Goal: Transaction & Acquisition: Purchase product/service

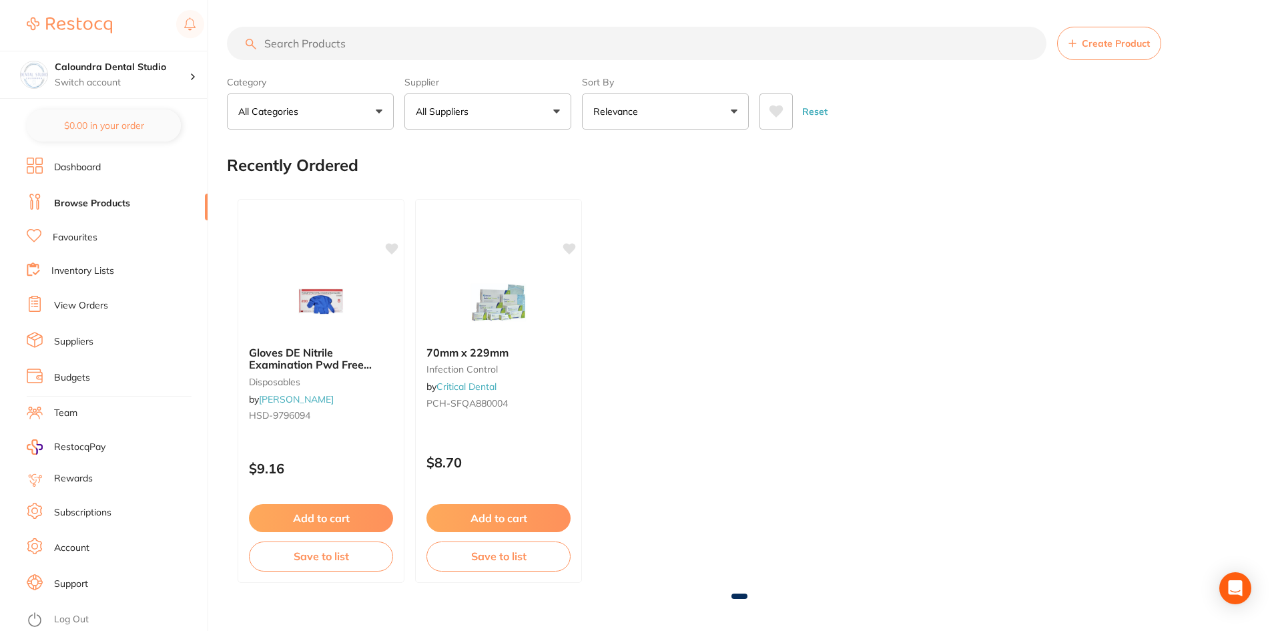
click at [304, 45] on input "search" at bounding box center [636, 43] width 819 height 33
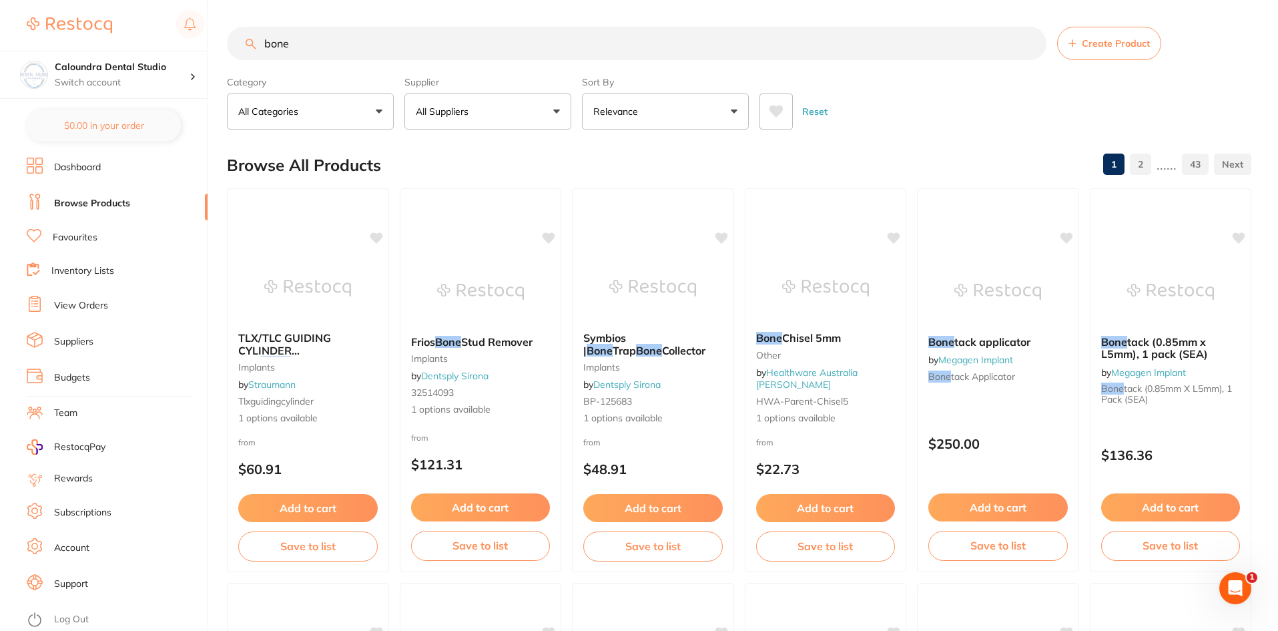
click at [324, 46] on input "bone" at bounding box center [636, 43] width 819 height 33
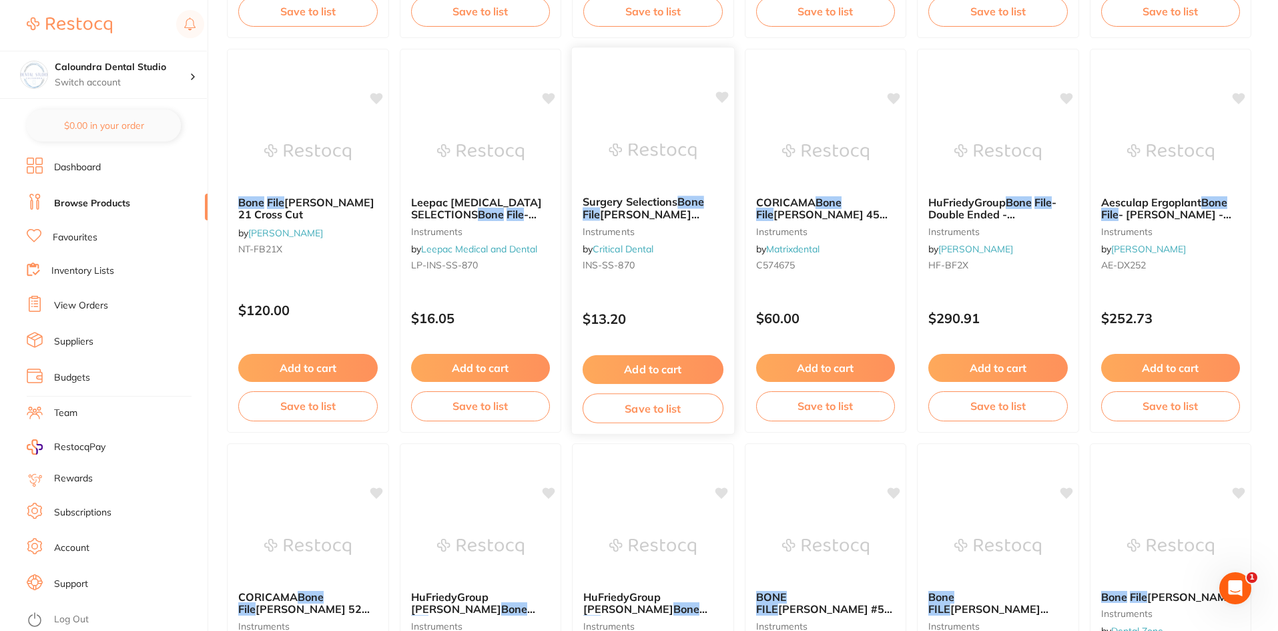
scroll to position [467, 0]
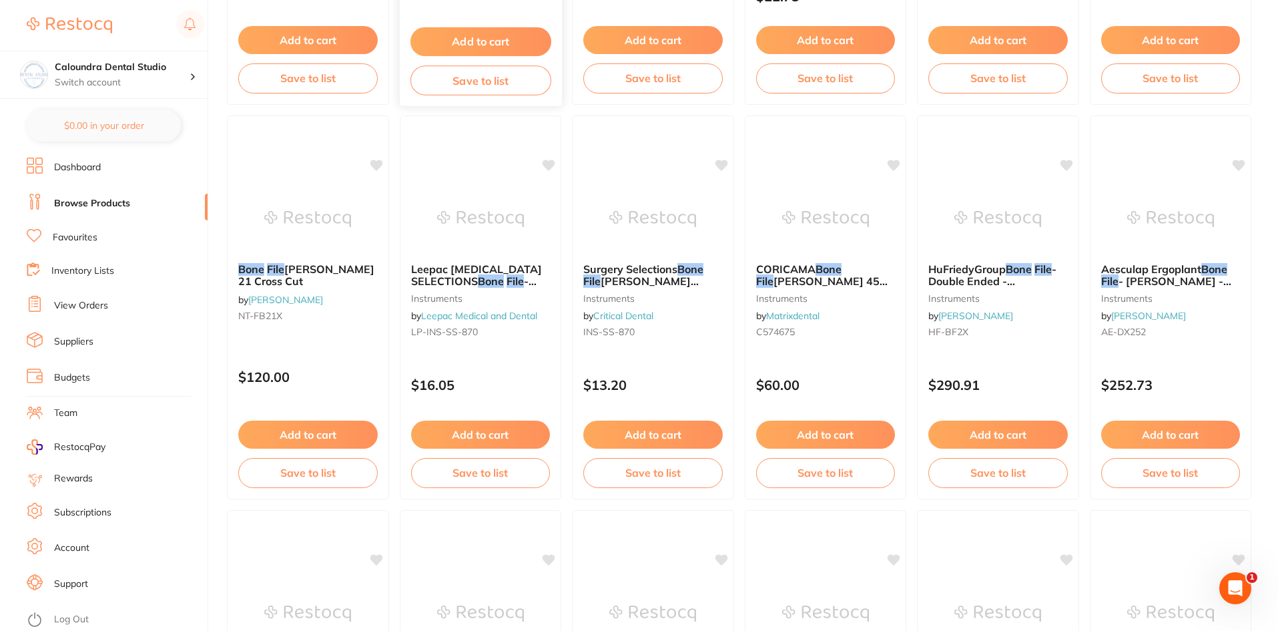
type input "bone file"
click at [633, 440] on button "Add to cart" at bounding box center [653, 436] width 141 height 29
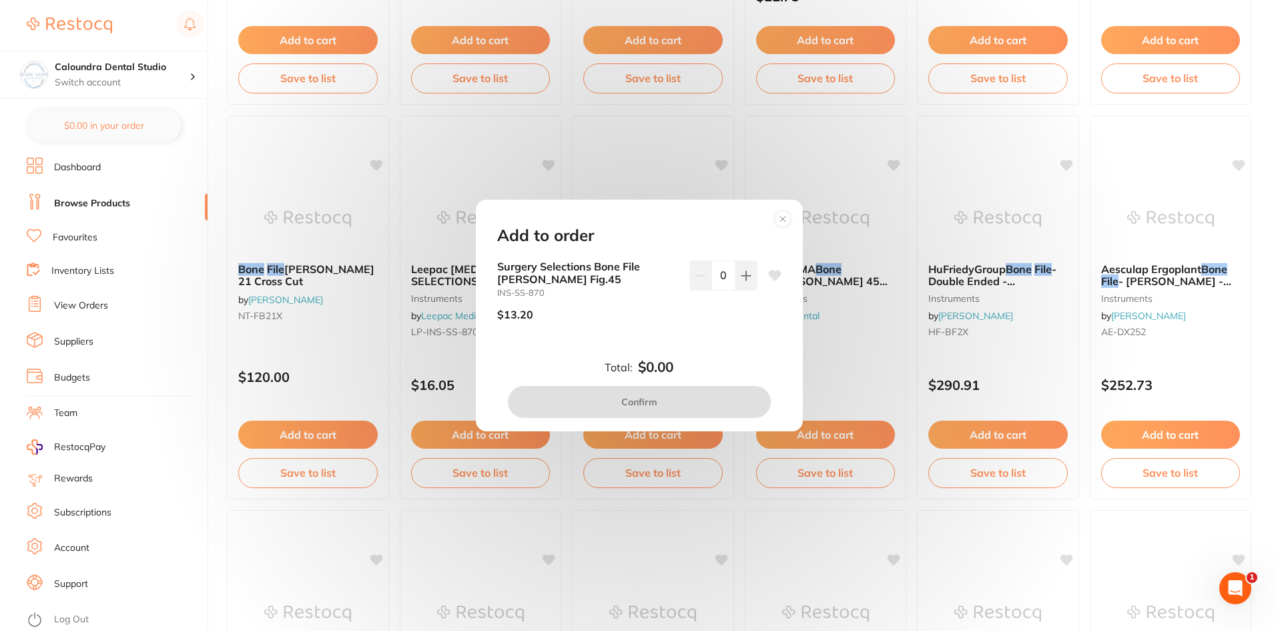
scroll to position [0, 0]
click at [747, 277] on icon at bounding box center [746, 275] width 11 height 11
type input "1"
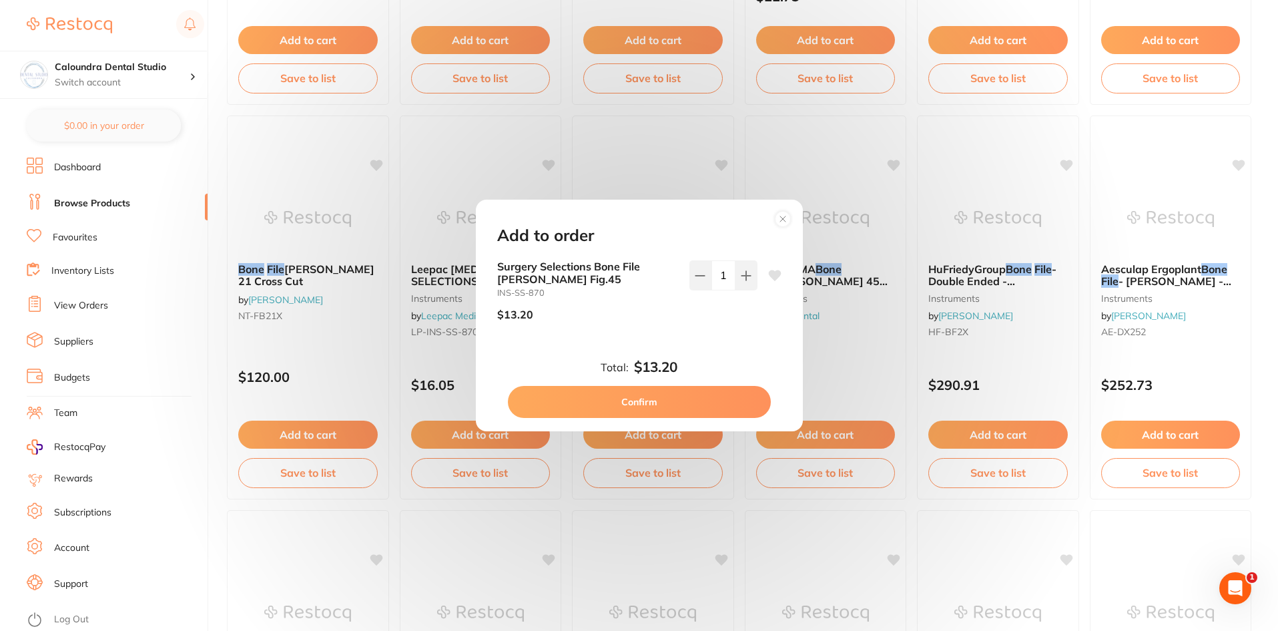
click at [667, 403] on button "Confirm" at bounding box center [639, 402] width 263 height 32
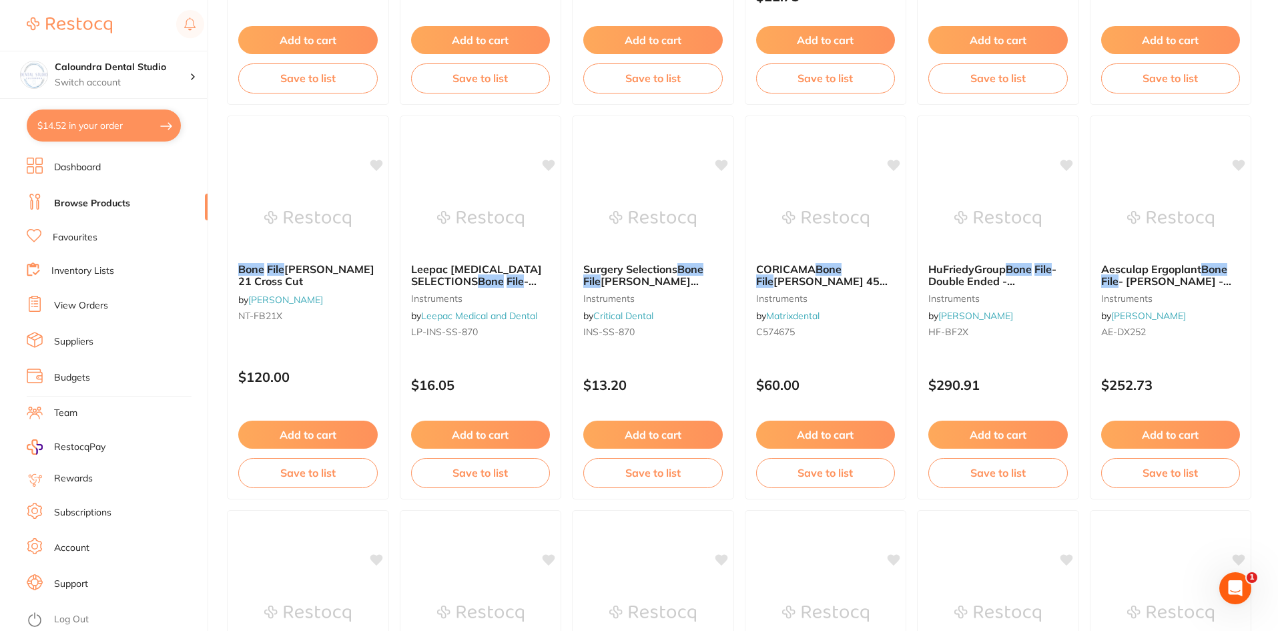
checkbox input "false"
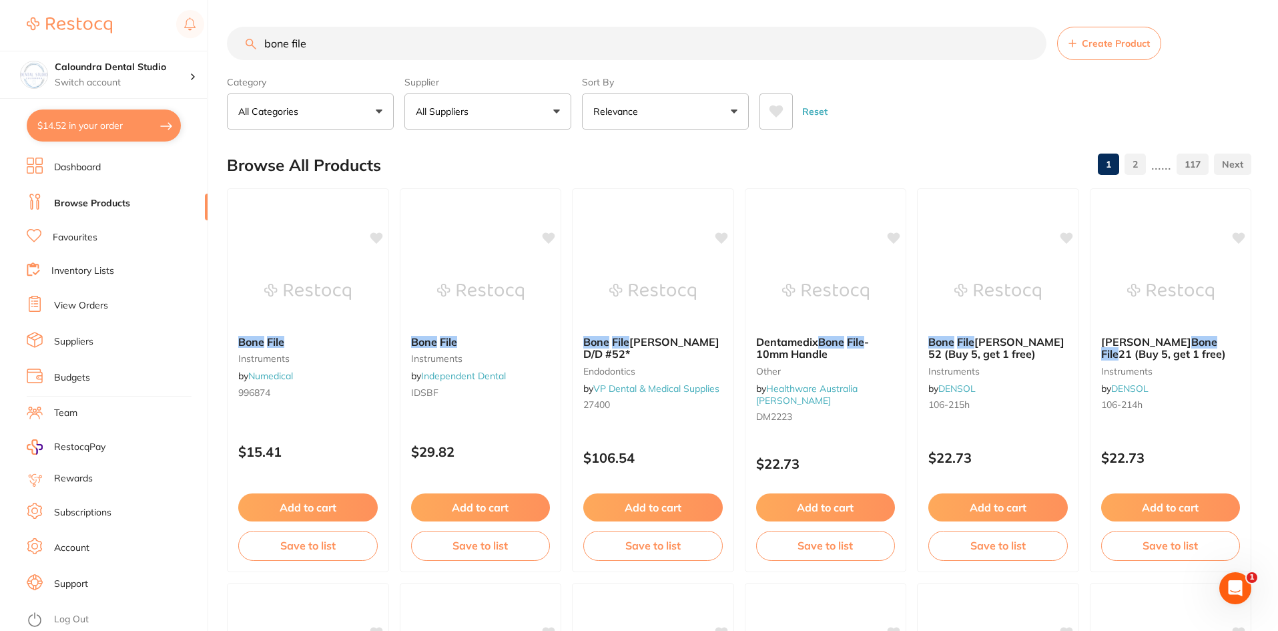
drag, startPoint x: 330, startPoint y: 39, endPoint x: 226, endPoint y: 25, distance: 105.1
click at [204, 33] on div "$14.52 Caloundra Dental Studio Switch account Caloundra Dental Studio [GEOGRAPH…" at bounding box center [639, 315] width 1278 height 631
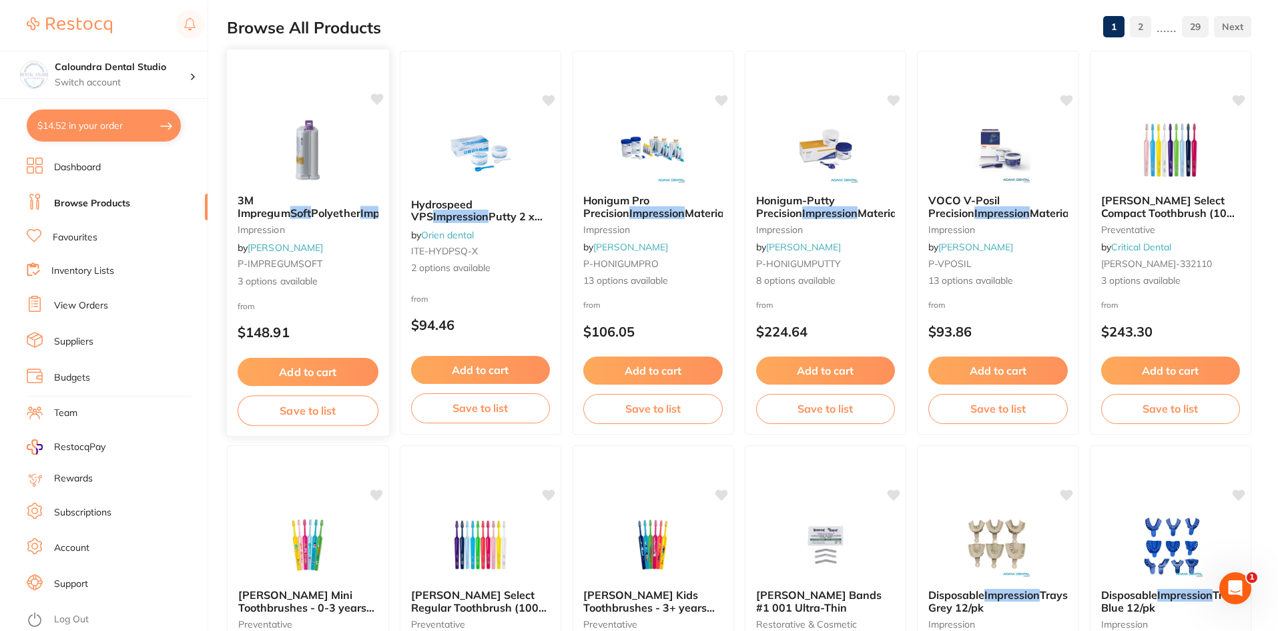
scroll to position [67, 0]
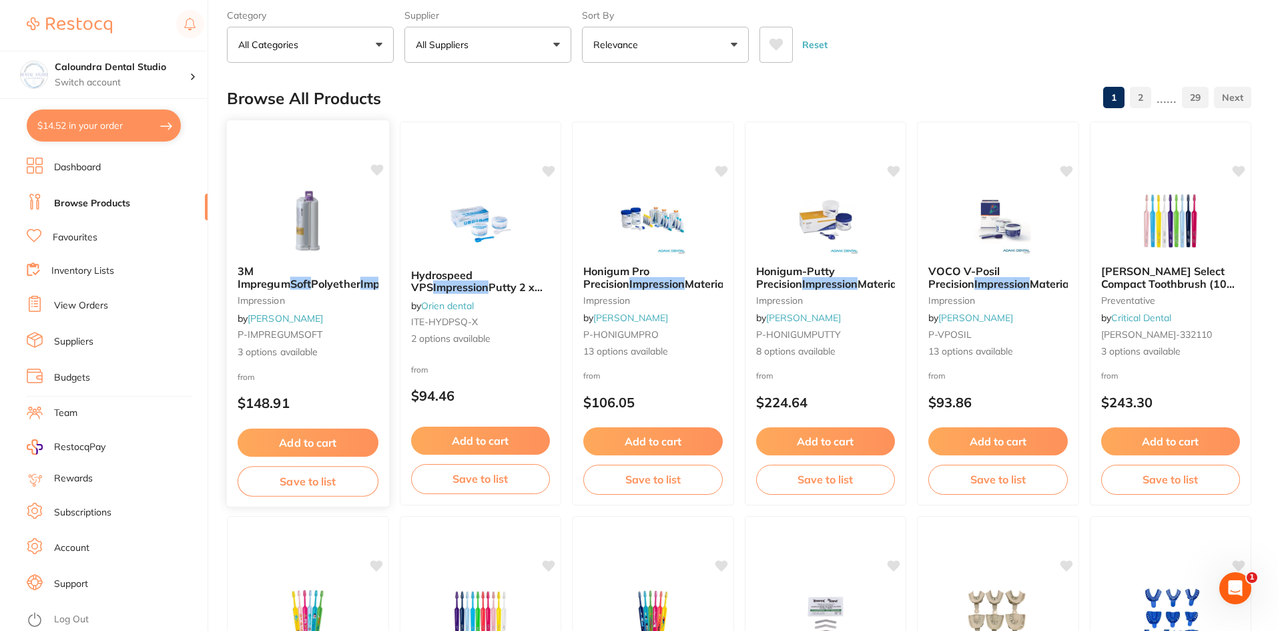
type input "impression soft"
click at [311, 276] on em "Soft" at bounding box center [300, 282] width 21 height 13
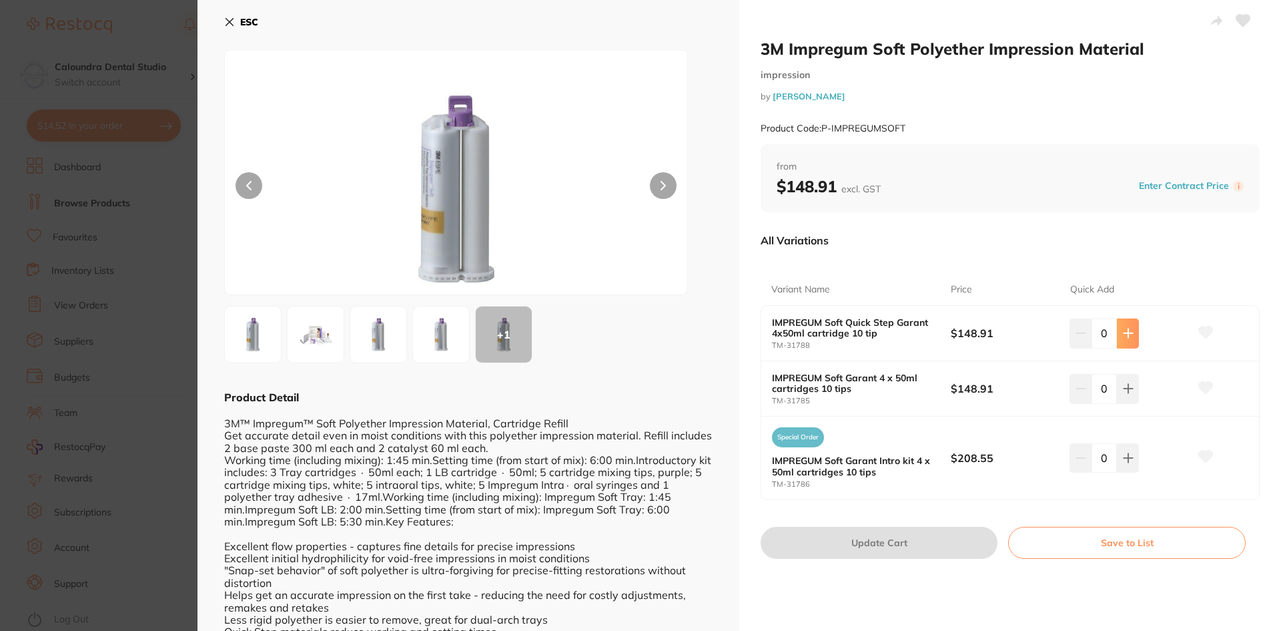
click at [1128, 334] on icon at bounding box center [1128, 333] width 11 height 11
type input "1"
click at [934, 536] on button "Update Cart" at bounding box center [879, 542] width 237 height 32
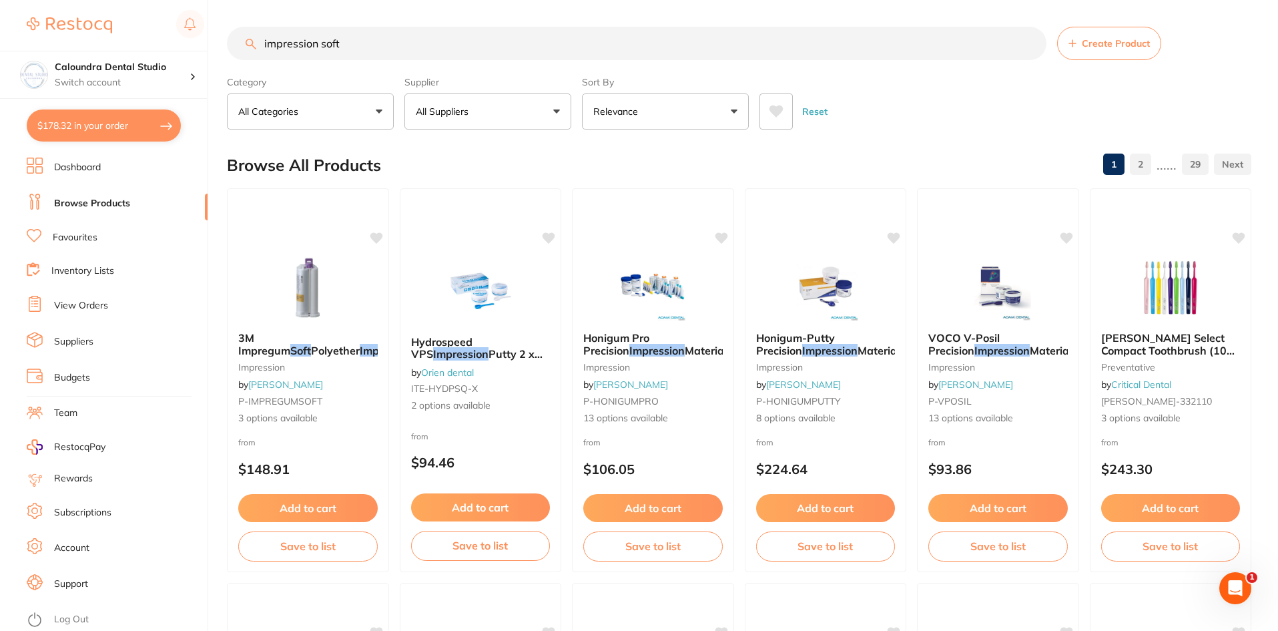
click at [408, 53] on input "impression soft" at bounding box center [636, 43] width 819 height 33
drag, startPoint x: 395, startPoint y: 49, endPoint x: 225, endPoint y: 42, distance: 170.3
click at [225, 42] on div "$178.32 Caloundra Dental Studio Switch account Caloundra Dental Studio [GEOGRAP…" at bounding box center [639, 315] width 1278 height 631
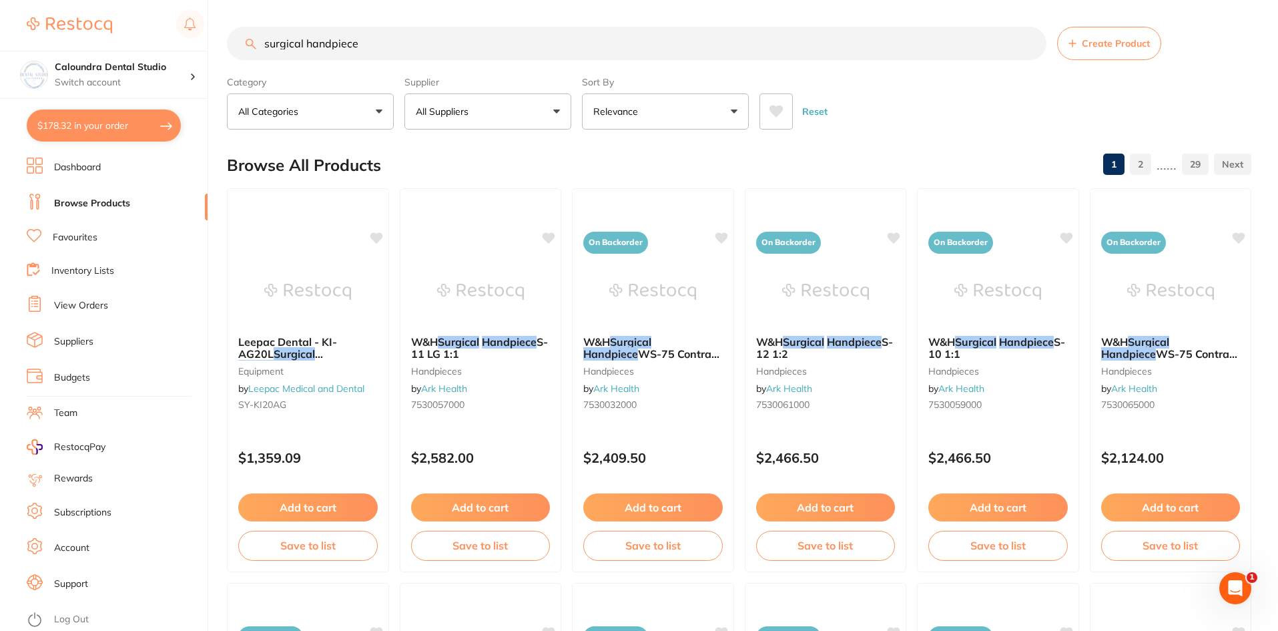
click at [264, 44] on input "surgical handpiece" at bounding box center [636, 43] width 819 height 33
type input "nsk surgical handpiece"
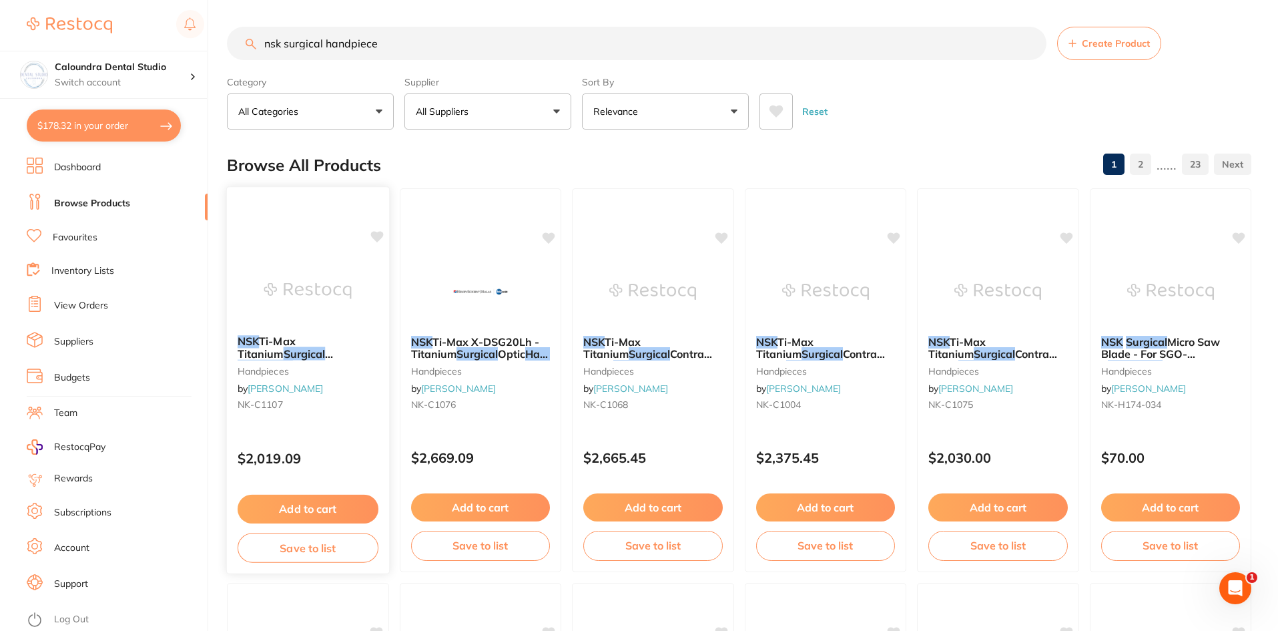
click at [296, 338] on span "Ti-Max Titanium" at bounding box center [267, 347] width 58 height 26
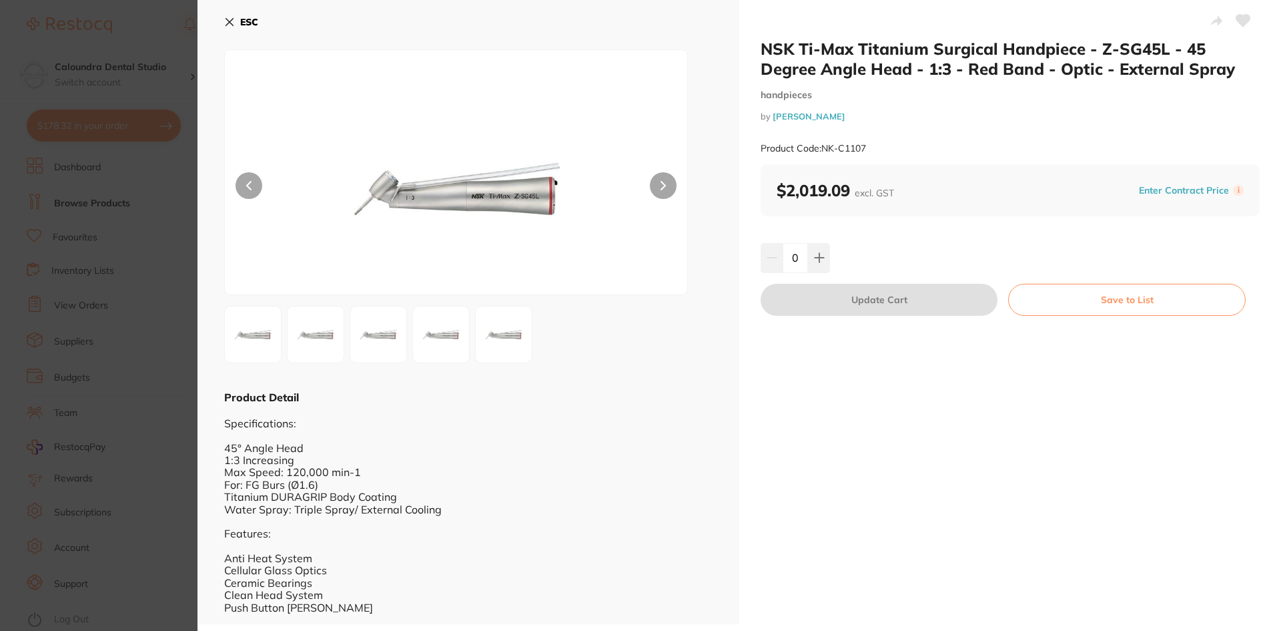
scroll to position [3, 0]
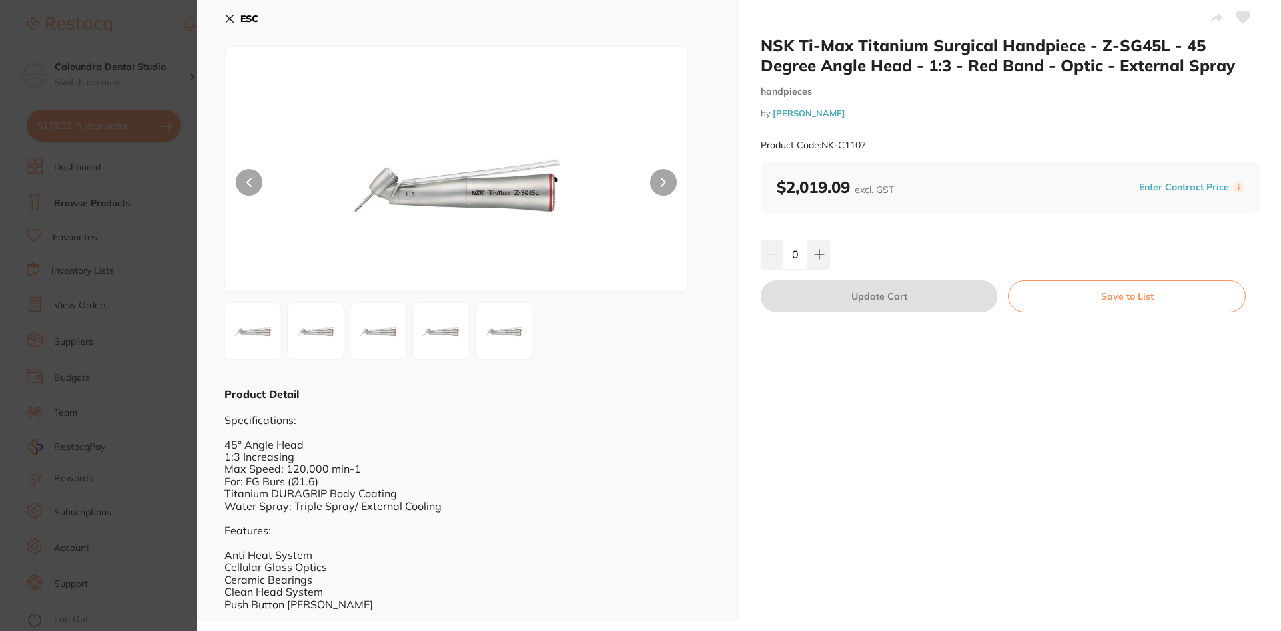
click at [231, 15] on icon at bounding box center [229, 18] width 11 height 11
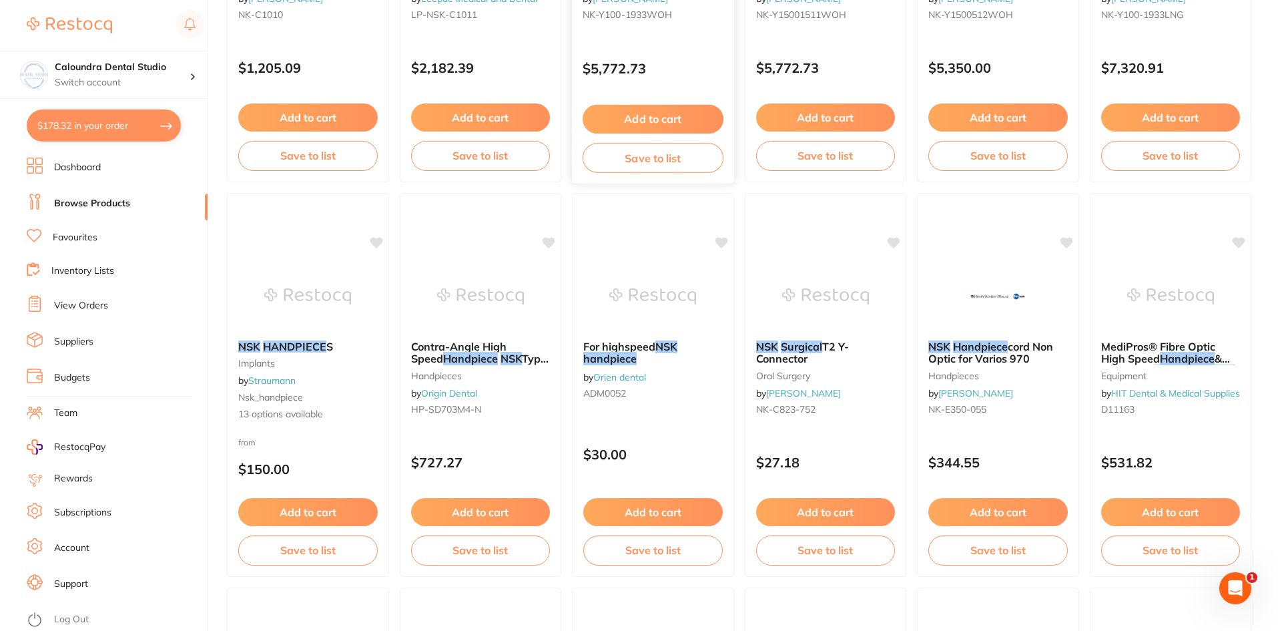
scroll to position [868, 0]
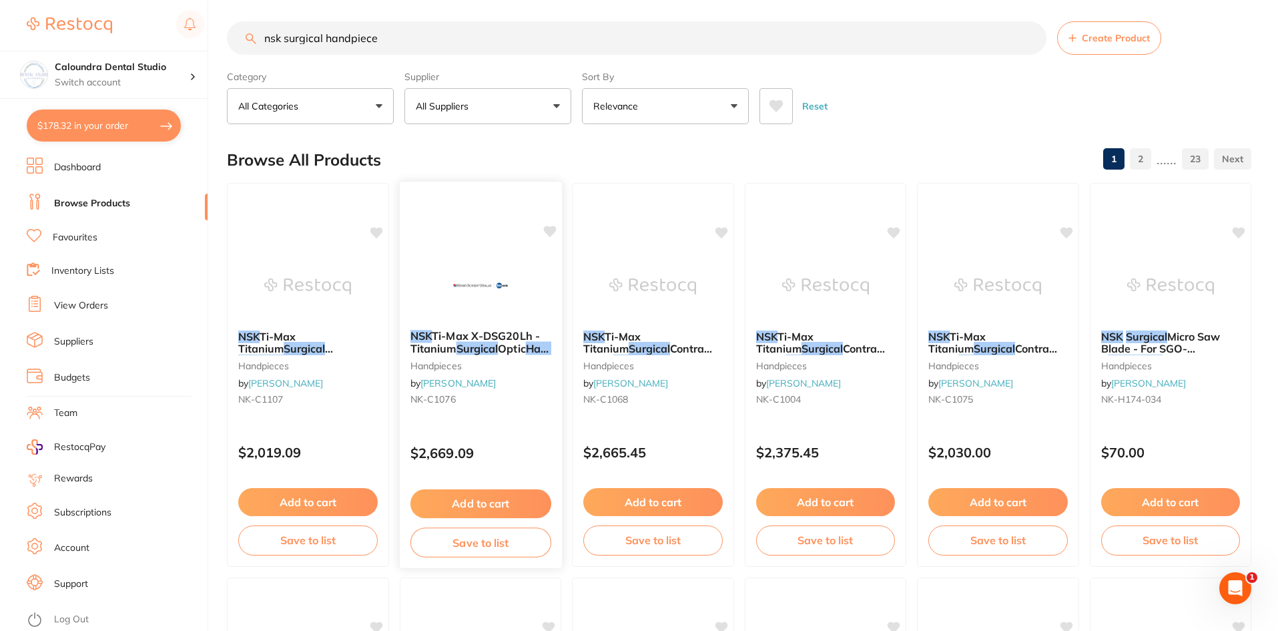
scroll to position [0, 0]
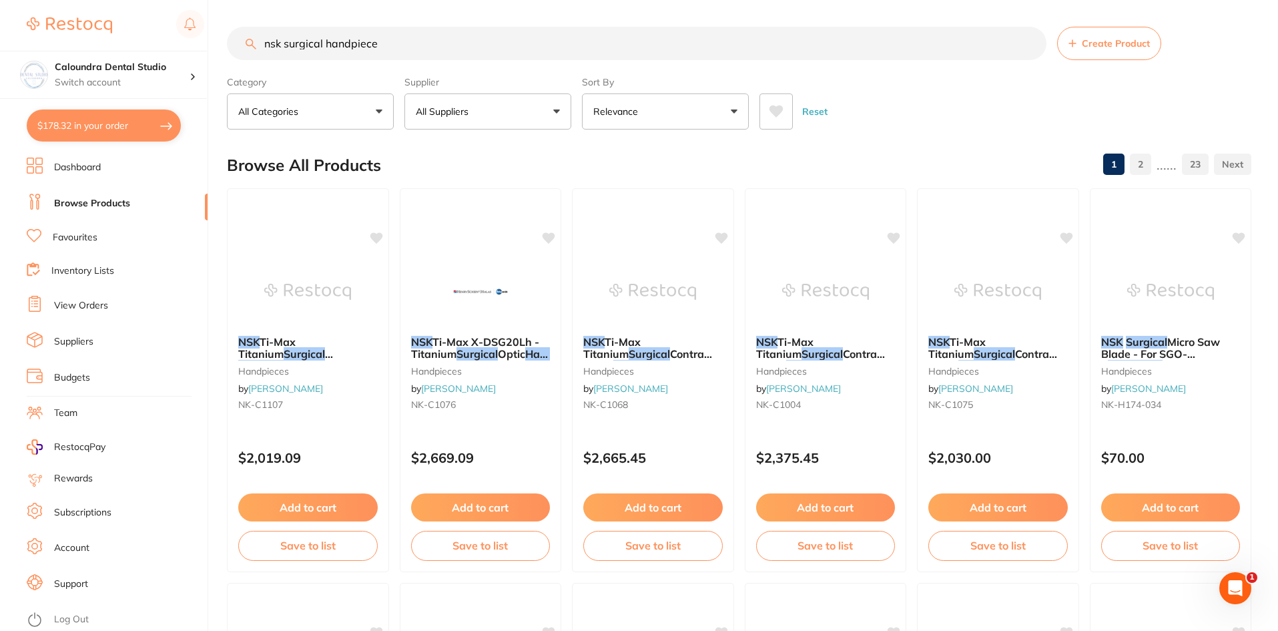
drag, startPoint x: 414, startPoint y: 43, endPoint x: 111, endPoint y: 13, distance: 304.4
click at [107, 17] on div "$178.32 Caloundra Dental Studio Switch account Caloundra Dental Studio [GEOGRAP…" at bounding box center [639, 315] width 1278 height 631
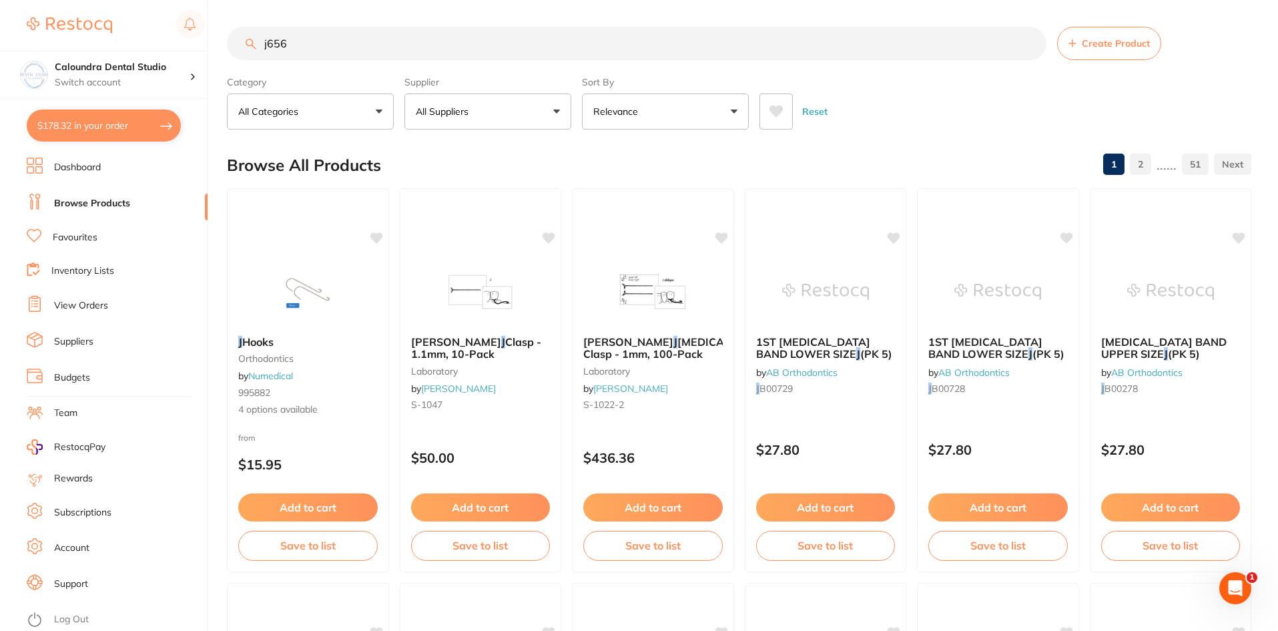
type input "j656g"
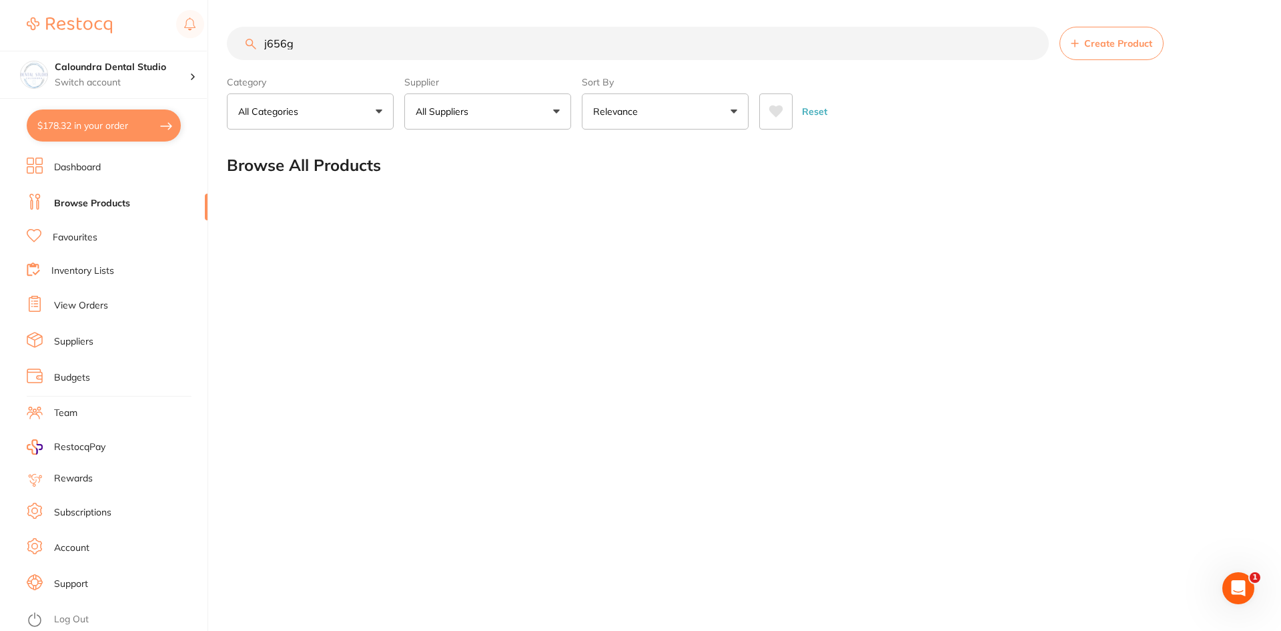
drag, startPoint x: 330, startPoint y: 43, endPoint x: 145, endPoint y: 13, distance: 186.6
click at [145, 13] on div "$178.32 Caloundra Dental Studio Switch account Caloundra Dental Studio [GEOGRAP…" at bounding box center [640, 315] width 1281 height 631
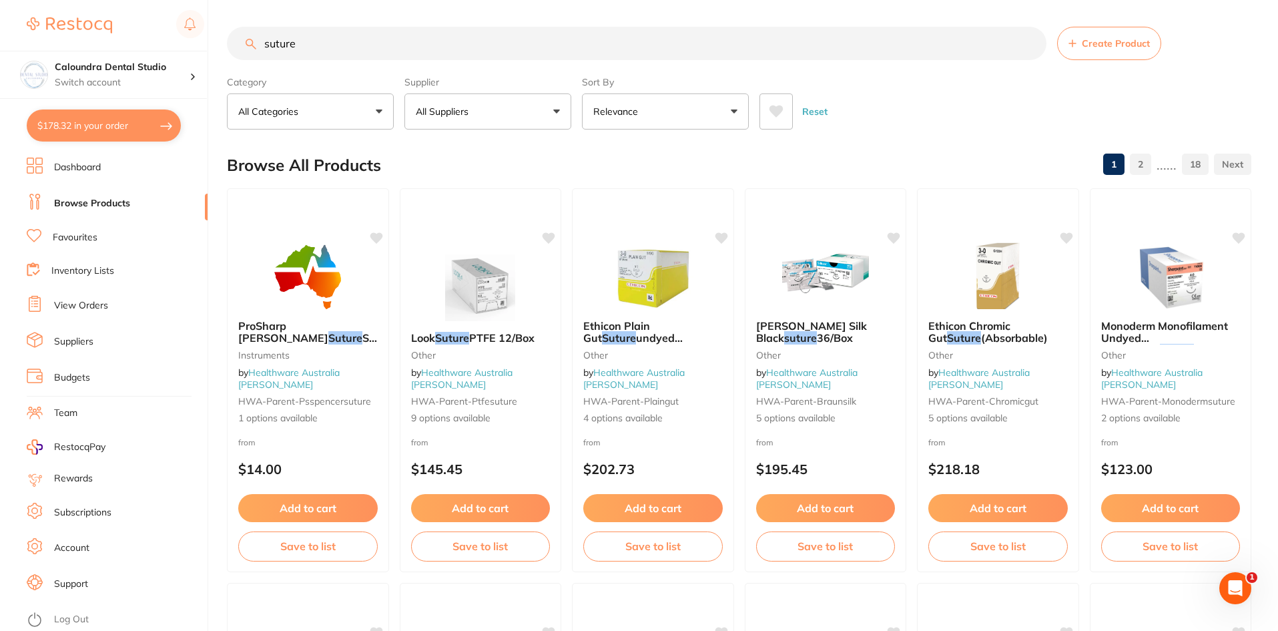
drag, startPoint x: 262, startPoint y: 42, endPoint x: 347, endPoint y: 63, distance: 87.4
click at [263, 42] on input "suture" at bounding box center [636, 43] width 819 height 33
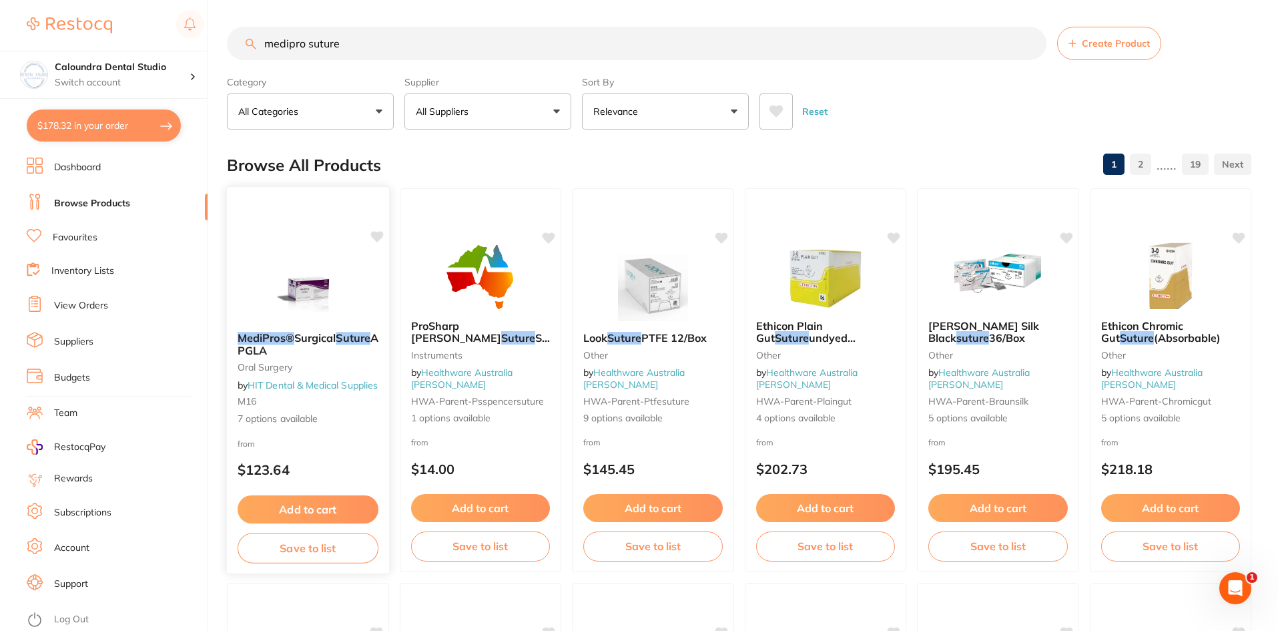
click at [299, 302] on img at bounding box center [307, 287] width 87 height 67
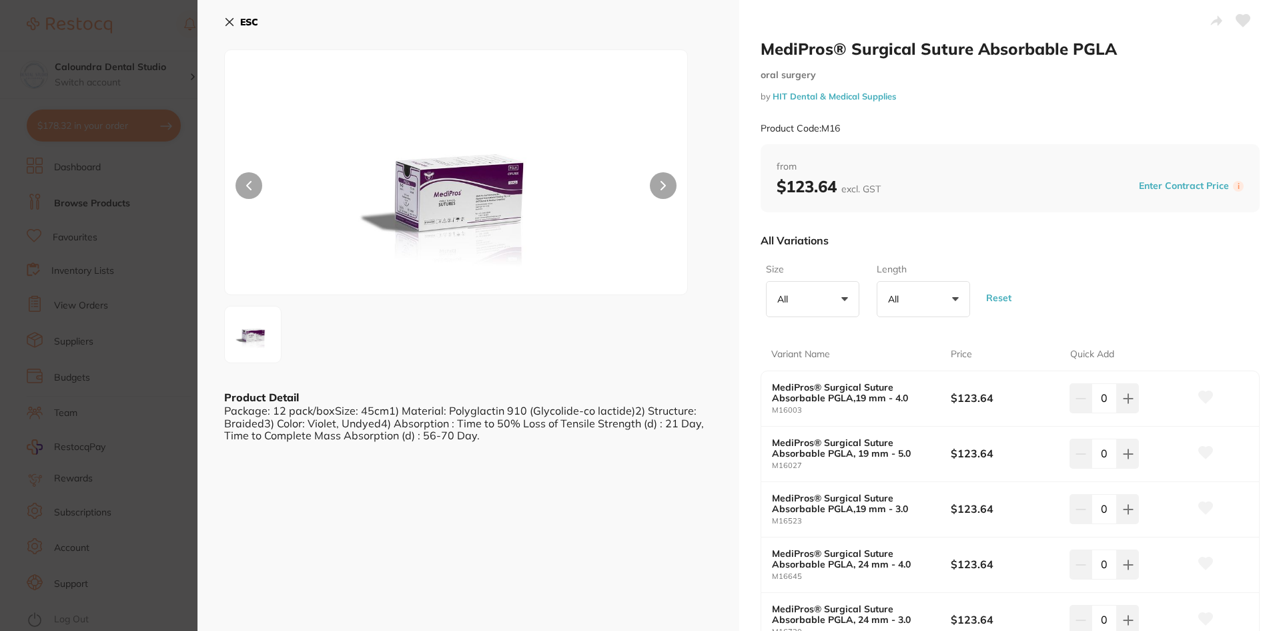
click at [139, 37] on section "MediPros® Surgical Suture Absorbable PGLA [MEDICAL_DATA] by HIT Dental & Medica…" at bounding box center [640, 315] width 1281 height 631
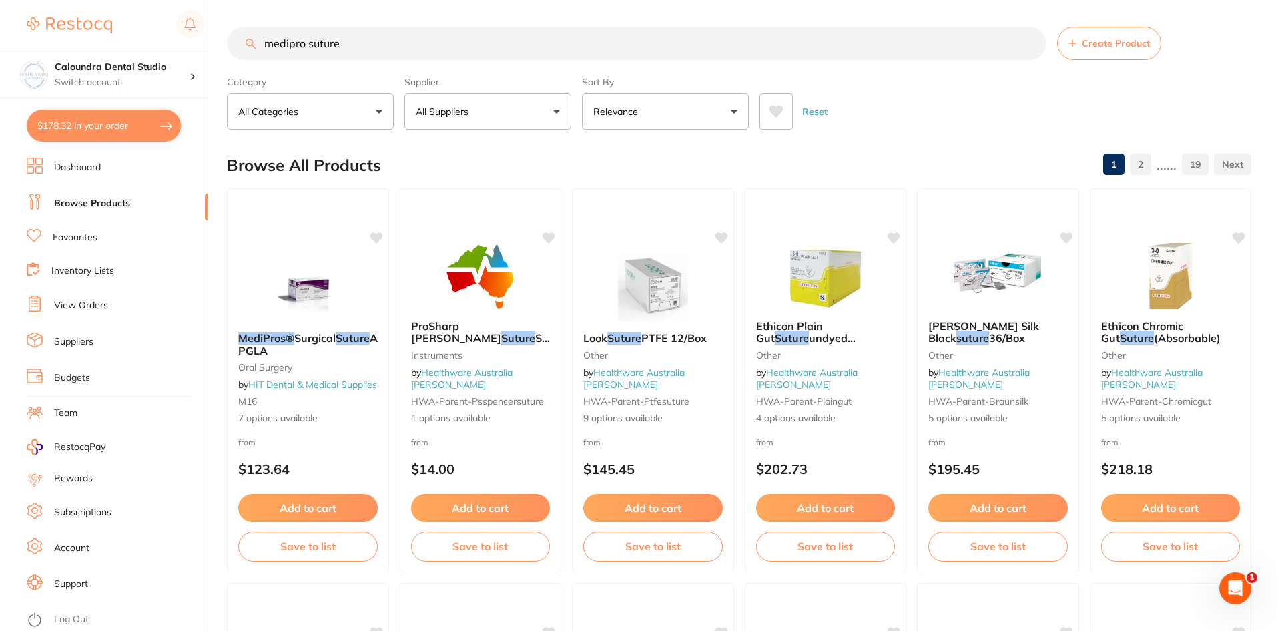
click at [381, 44] on input "medipro suture" at bounding box center [636, 43] width 819 height 33
drag, startPoint x: 308, startPoint y: 44, endPoint x: 221, endPoint y: 35, distance: 87.2
click at [222, 35] on div "$178.32 Caloundra Dental Studio Switch account Caloundra Dental Studio [GEOGRAP…" at bounding box center [639, 315] width 1278 height 631
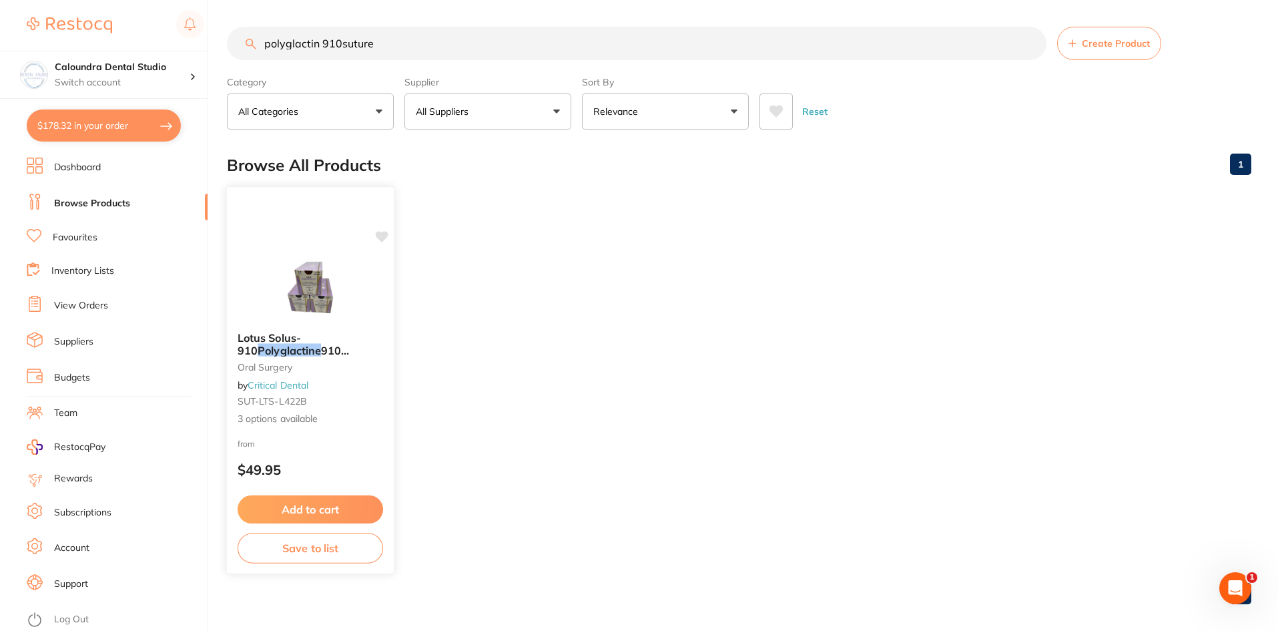
click at [301, 333] on span "Lotus Solus-910" at bounding box center [269, 344] width 63 height 26
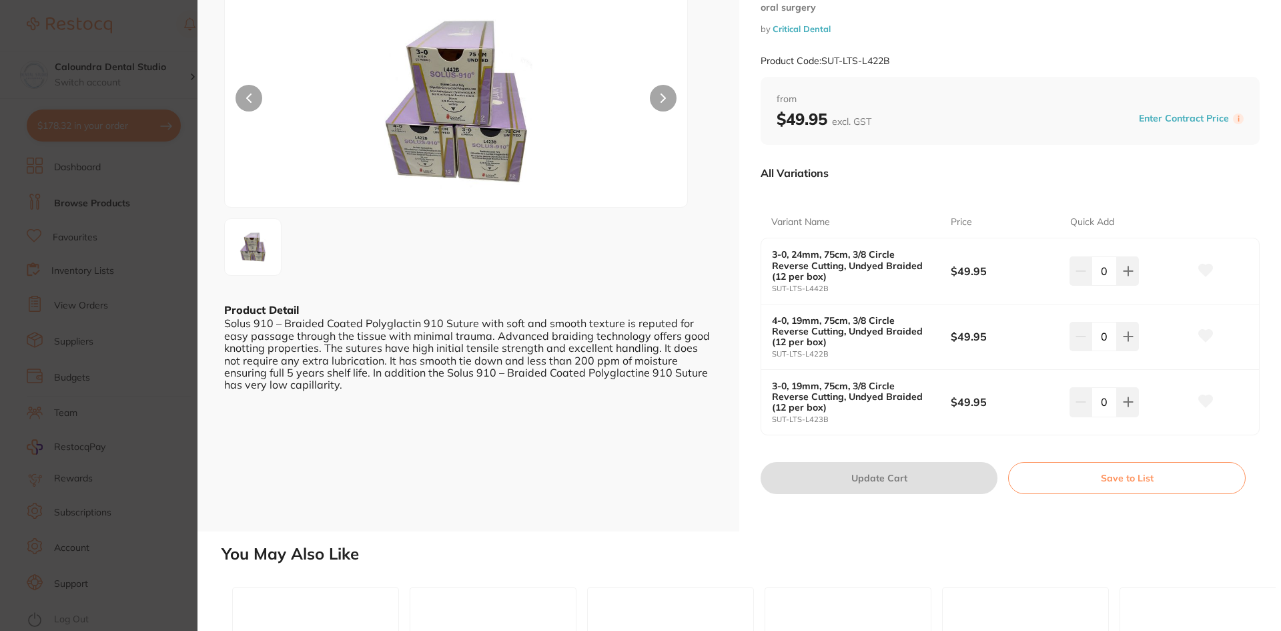
scroll to position [67, 0]
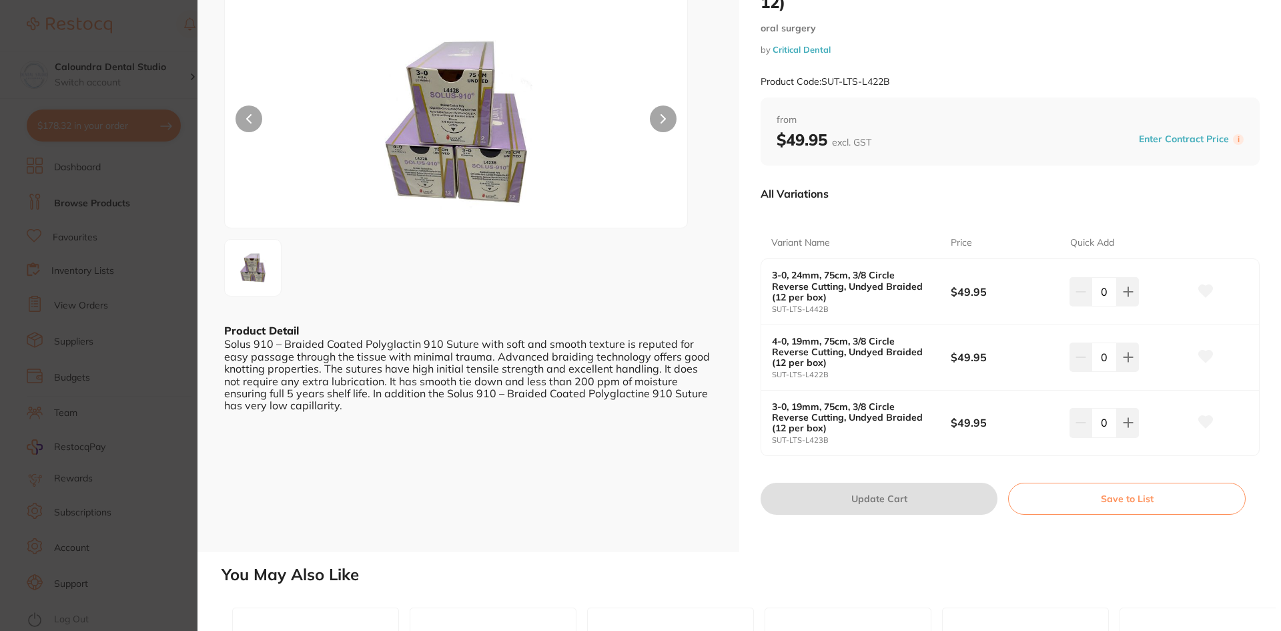
click at [161, 33] on section "Lotus Solus-910 Polyglactine 910 Sutures – Absorbable (Box of 12) [MEDICAL_DATA…" at bounding box center [640, 315] width 1281 height 631
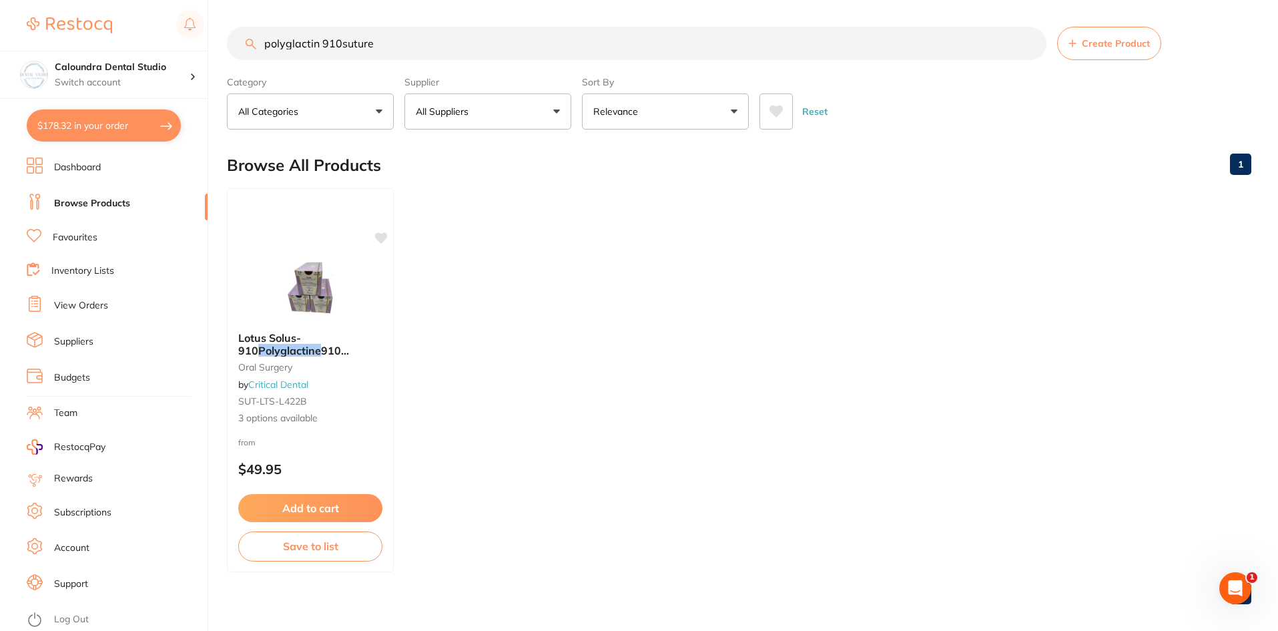
click at [342, 39] on input "polyglactin 910suture" at bounding box center [636, 43] width 819 height 33
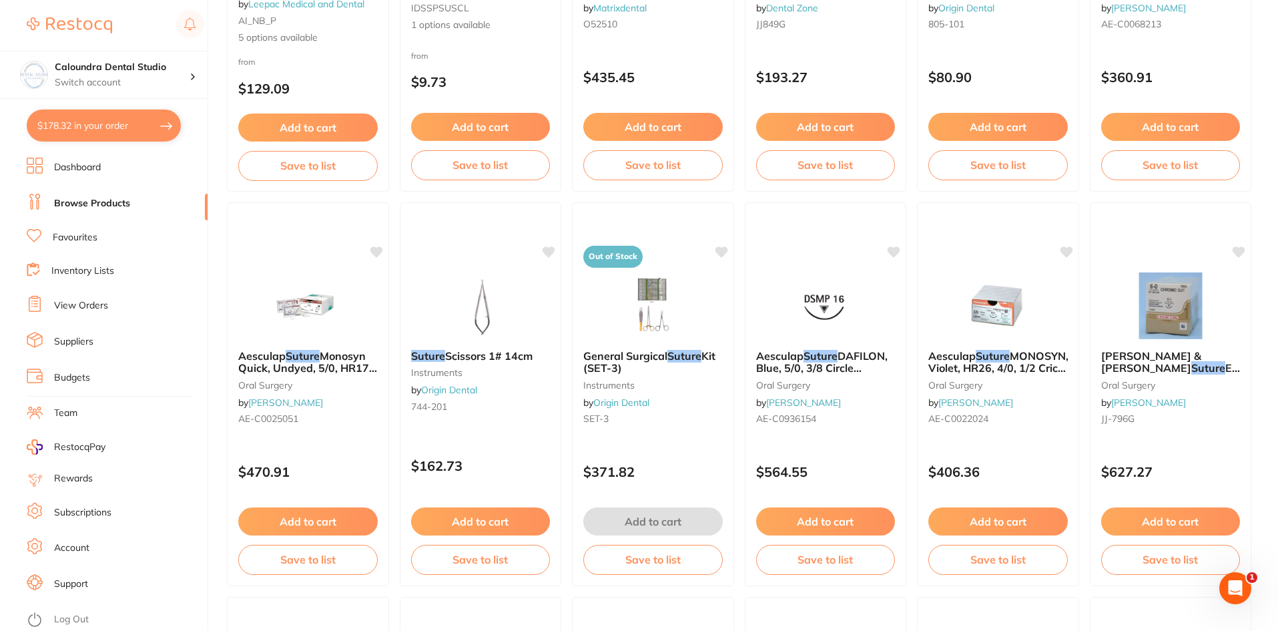
scroll to position [1601, 0]
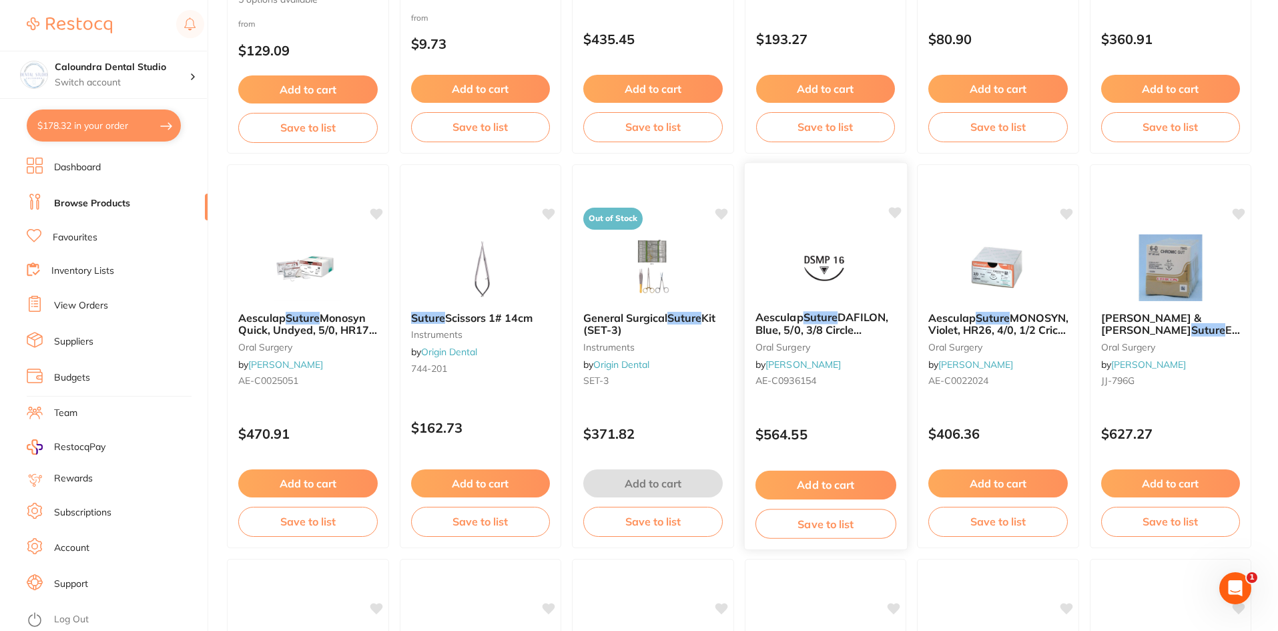
type input "polyglactin 910 suture"
click at [789, 322] on span "Aesculap" at bounding box center [779, 316] width 48 height 13
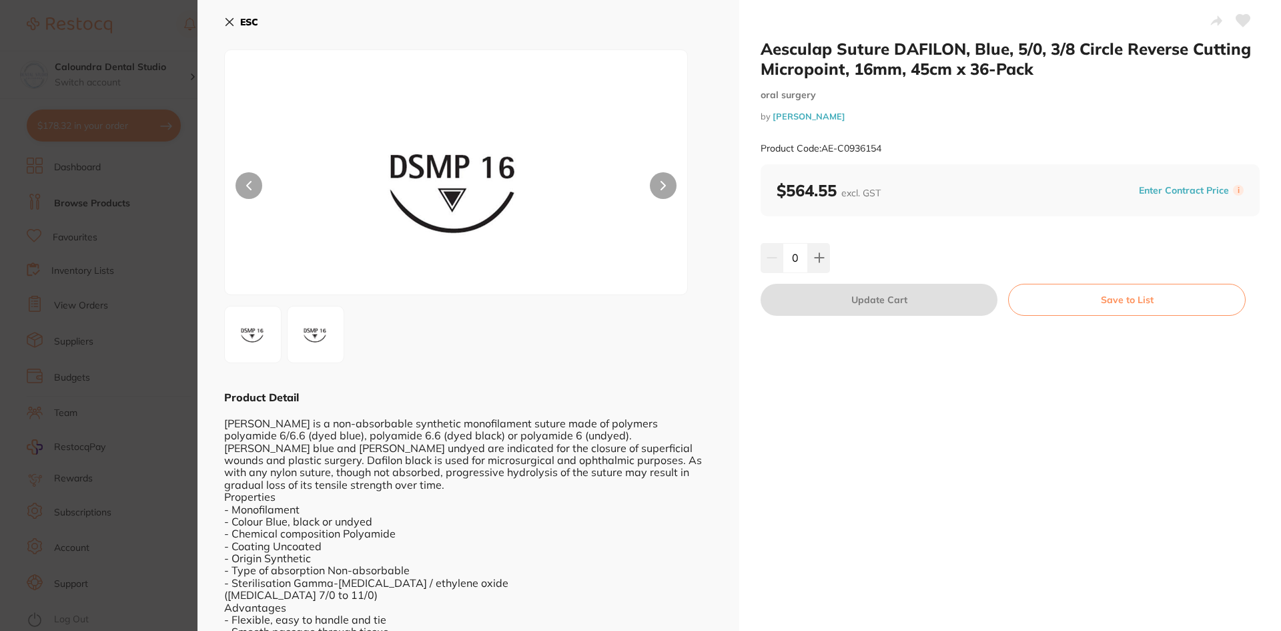
click at [143, 23] on section "Aesculap Suture DAFILON, Blue, 5/0, 3/8 Circle Reverse Cutting Micropoint, 16mm…" at bounding box center [640, 315] width 1281 height 631
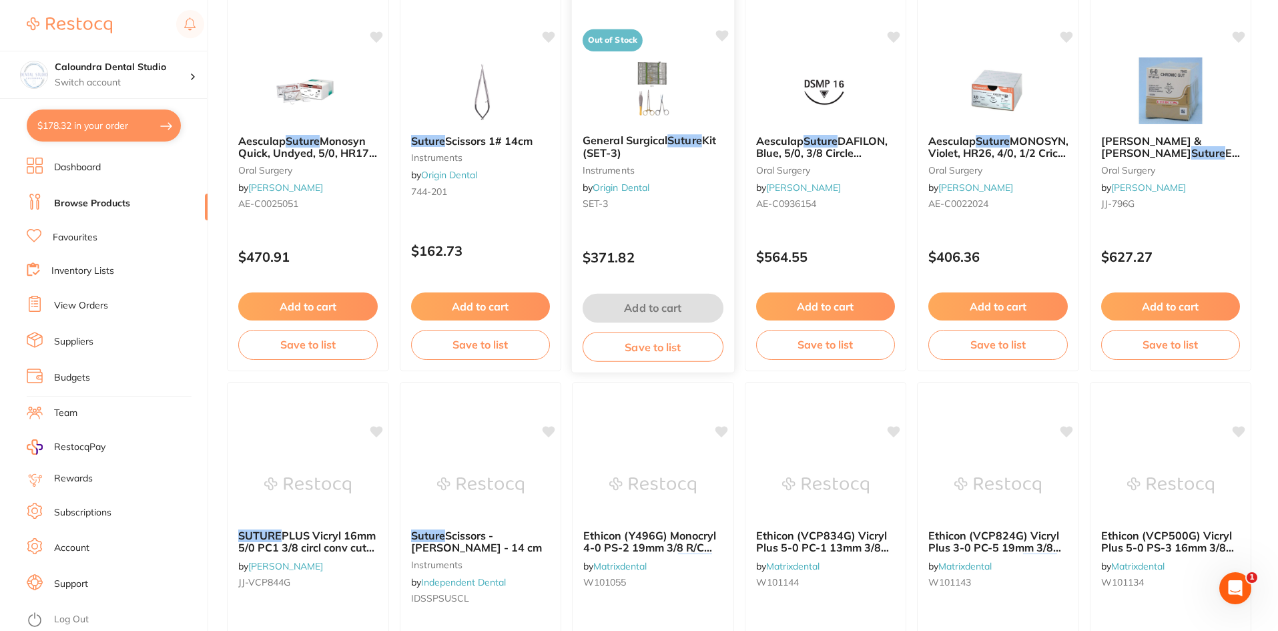
scroll to position [1802, 0]
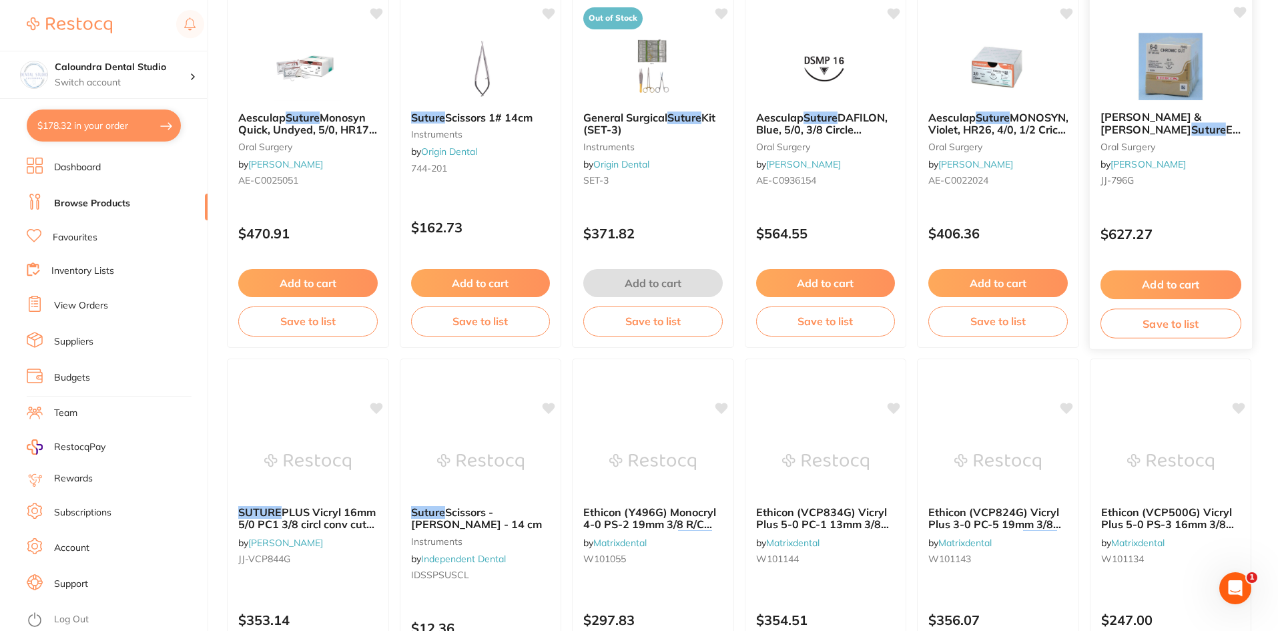
click at [1154, 119] on span "[PERSON_NAME] & [PERSON_NAME]" at bounding box center [1150, 123] width 101 height 26
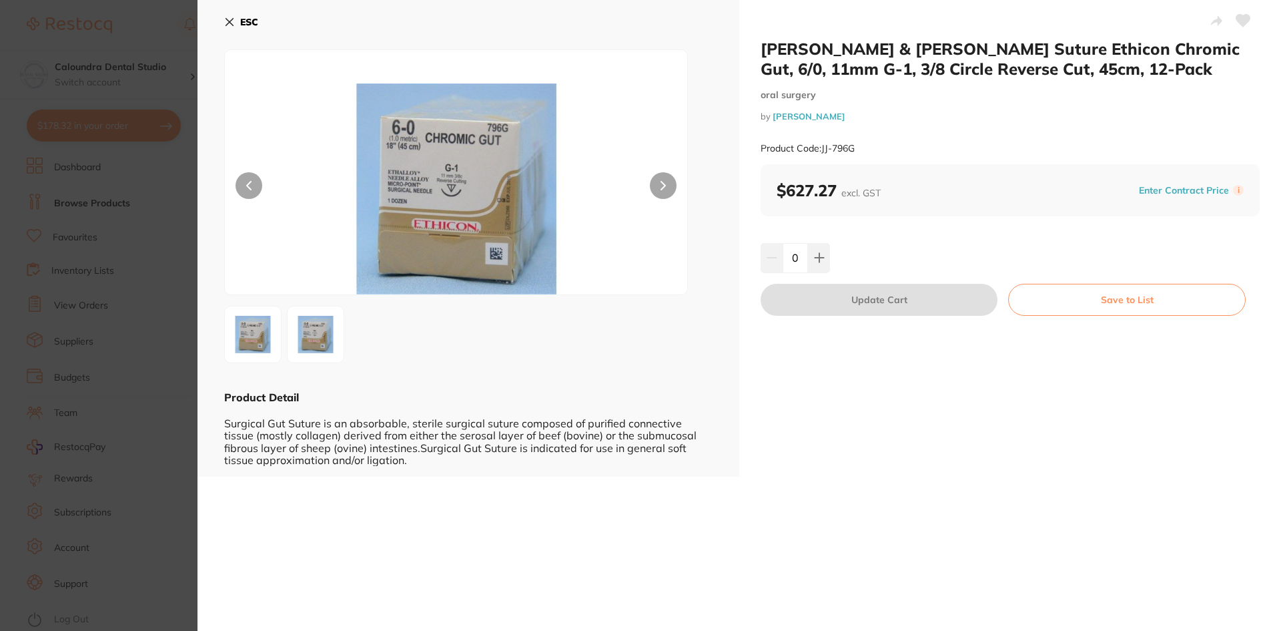
click at [313, 334] on img at bounding box center [316, 334] width 48 height 48
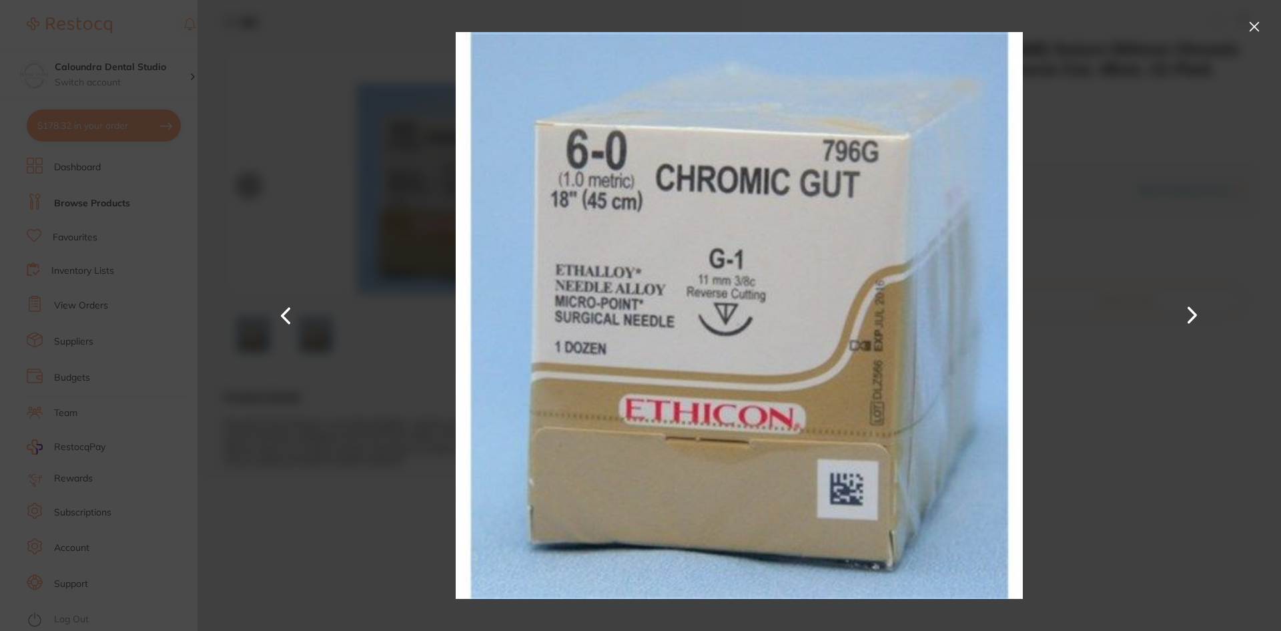
click at [1253, 24] on button at bounding box center [1254, 26] width 21 height 21
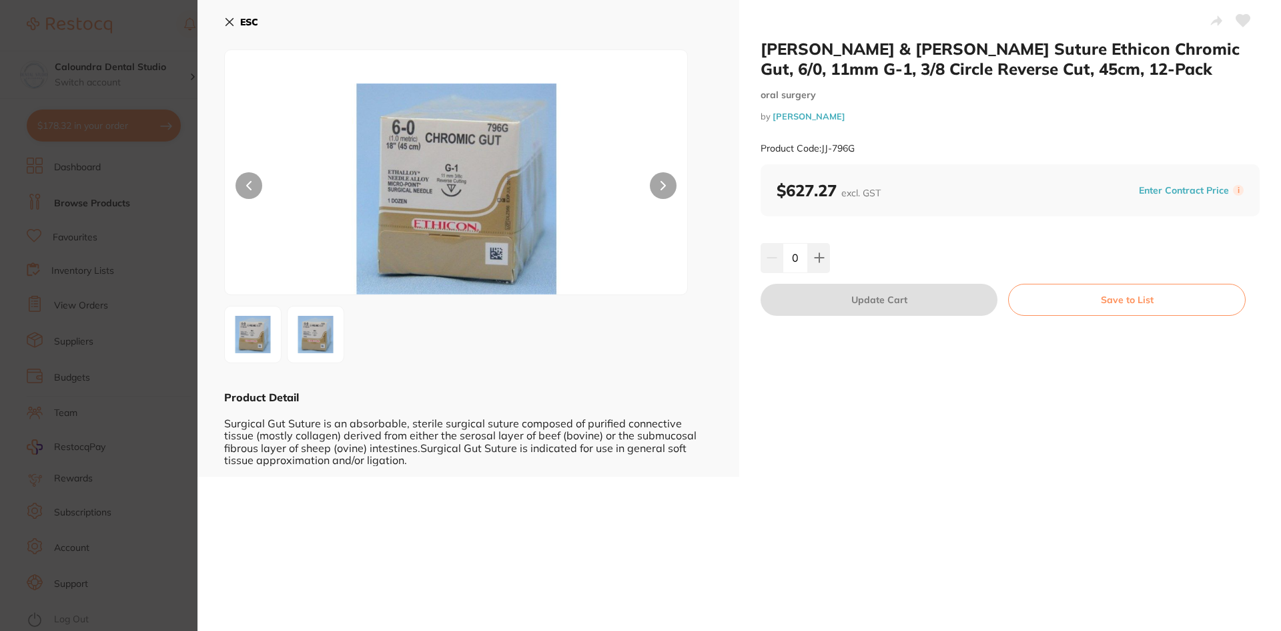
click at [232, 22] on icon at bounding box center [229, 22] width 11 height 11
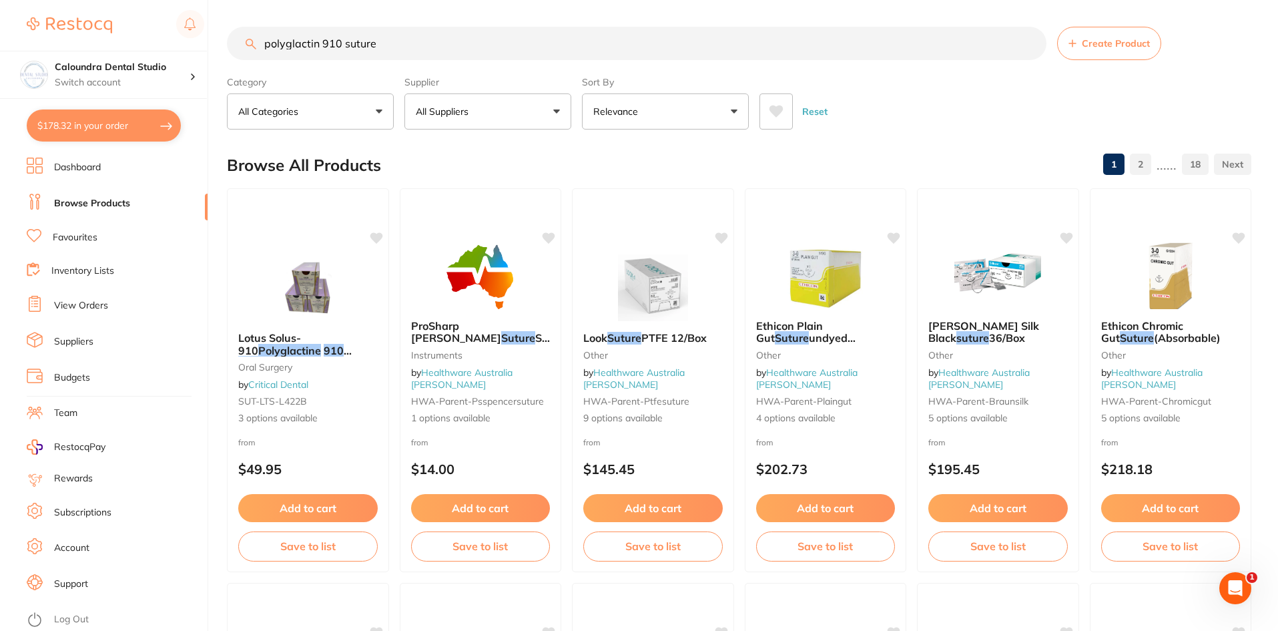
click at [452, 111] on p "All Suppliers" at bounding box center [445, 111] width 58 height 13
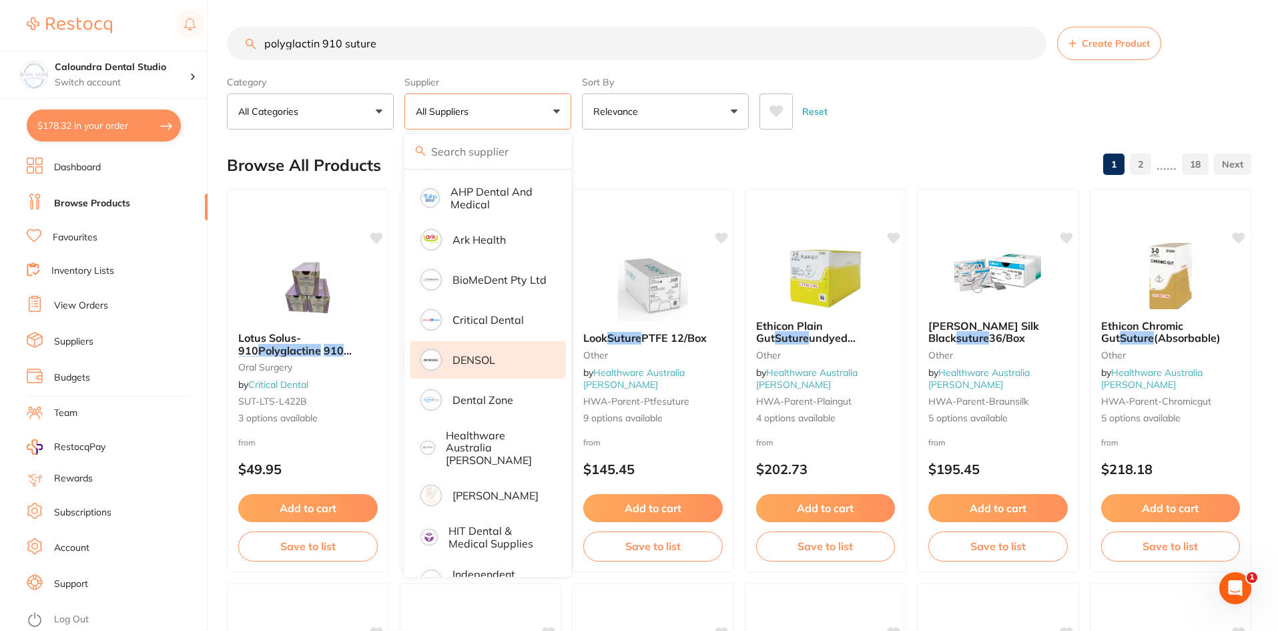
scroll to position [133, 0]
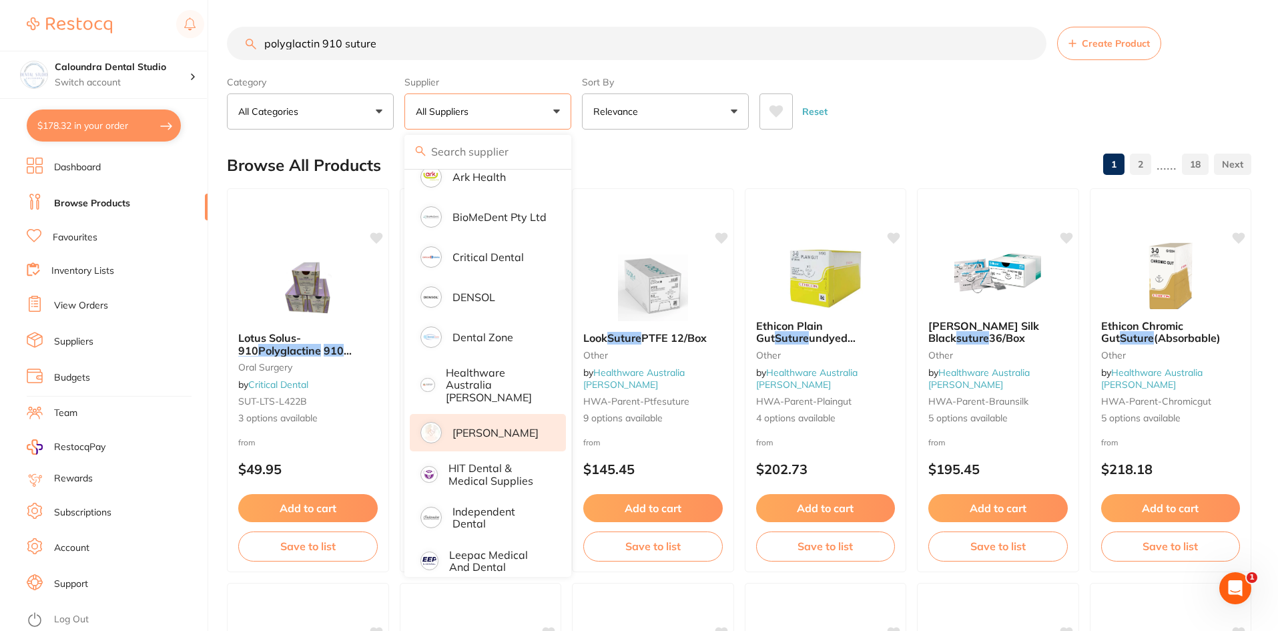
click at [472, 426] on p "[PERSON_NAME]" at bounding box center [495, 432] width 86 height 12
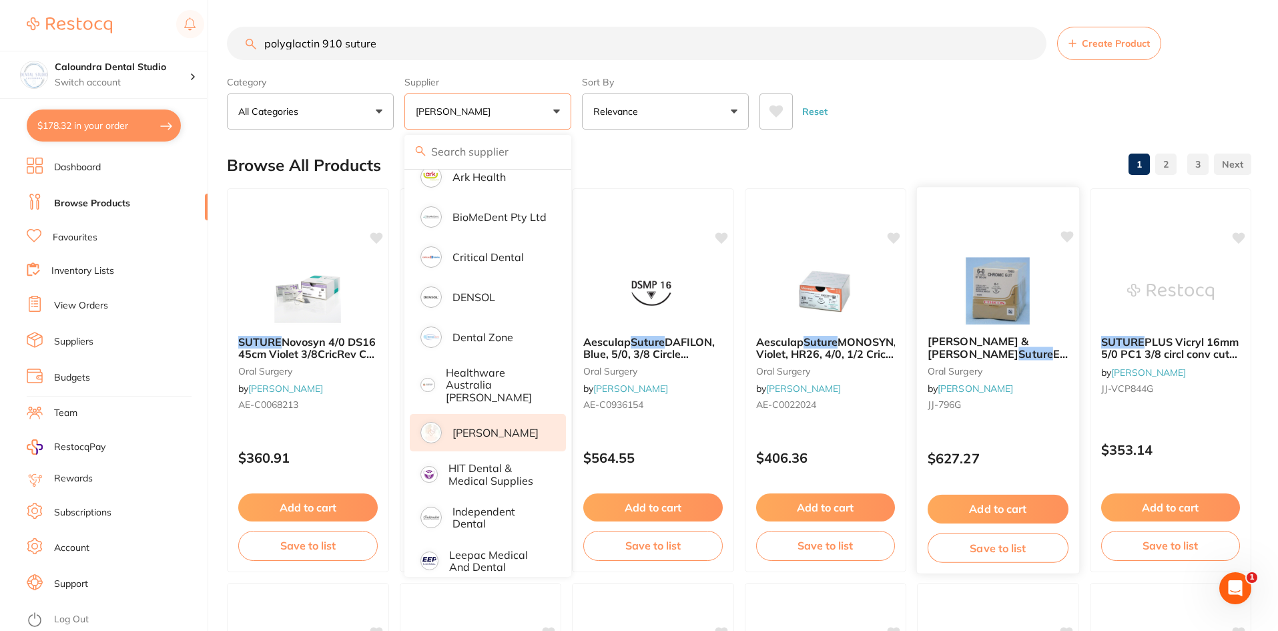
scroll to position [0, 0]
click at [1054, 144] on div "Browse All Products 1 2 3" at bounding box center [739, 165] width 1024 height 45
